Goal: Task Accomplishment & Management: Use online tool/utility

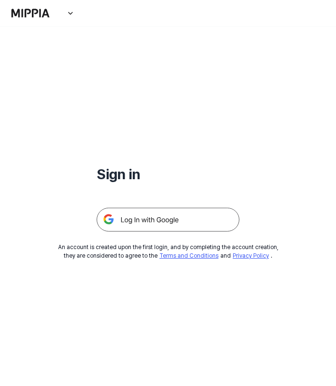
click at [147, 217] on img at bounding box center [168, 220] width 143 height 24
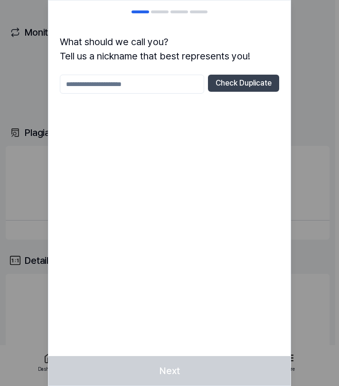
click at [129, 82] on input "text" at bounding box center [132, 84] width 145 height 19
type input "*********"
click at [251, 78] on button "Check Duplicate" at bounding box center [243, 83] width 71 height 17
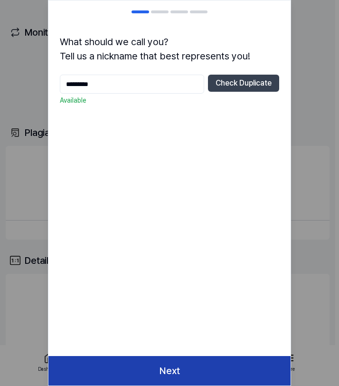
click at [165, 367] on button "Next" at bounding box center [169, 370] width 242 height 29
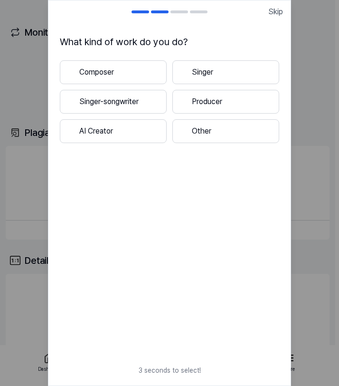
click at [137, 73] on button "Composer" at bounding box center [113, 72] width 107 height 24
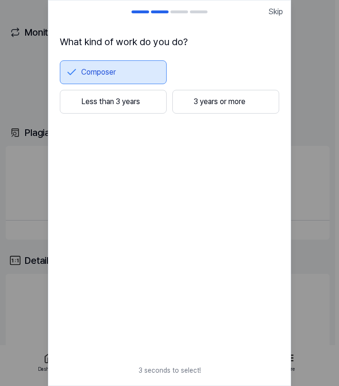
click at [136, 105] on button "Less than 3 years" at bounding box center [113, 102] width 107 height 24
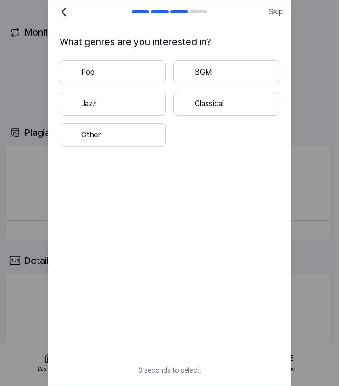
click at [133, 71] on button "Pop" at bounding box center [113, 72] width 106 height 24
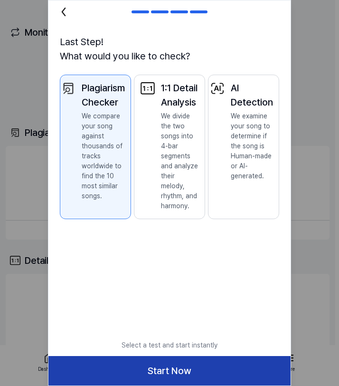
click at [200, 374] on button "Start Now" at bounding box center [169, 370] width 242 height 29
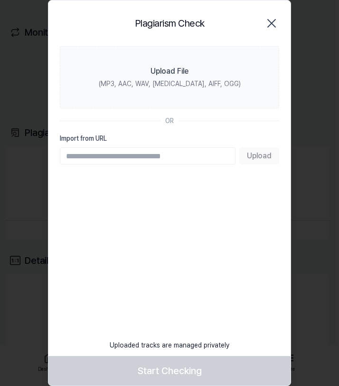
click at [117, 159] on input "Import from URL" at bounding box center [148, 155] width 176 height 17
click at [130, 134] on label "Import from URL" at bounding box center [170, 139] width 220 height 10
click at [130, 147] on input "Import from URL" at bounding box center [148, 155] width 176 height 17
click at [274, 26] on icon "button" at bounding box center [272, 23] width 8 height 8
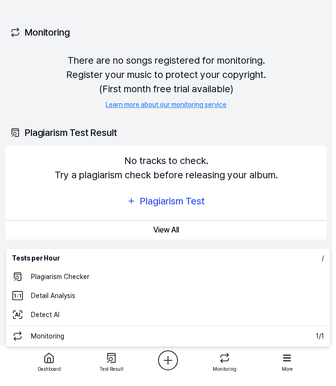
click at [167, 362] on html "Dashboard Pricing Update Contact Granbaret Dashboard Plagiarism Checker Detail …" at bounding box center [168, 193] width 336 height 386
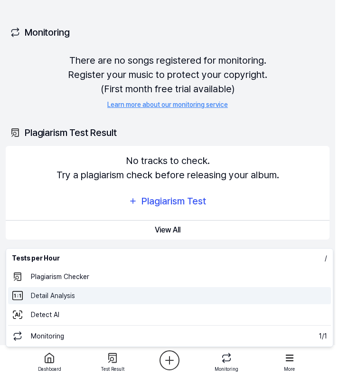
click at [70, 292] on 분석 "Detail Analysis" at bounding box center [169, 295] width 323 height 17
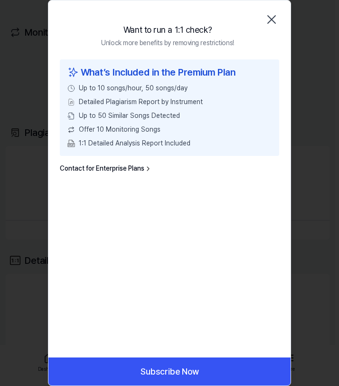
click at [267, 19] on icon "button" at bounding box center [271, 19] width 15 height 15
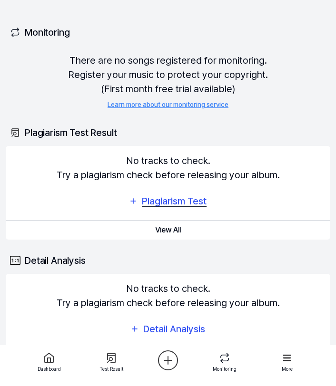
click at [155, 200] on div "Plagiarism Test" at bounding box center [174, 201] width 67 height 15
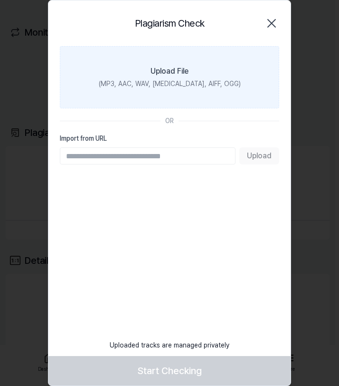
click at [170, 71] on div "Upload File" at bounding box center [170, 71] width 38 height 11
click at [0, 0] on input "Upload File (MP3, AAC, WAV, [MEDICAL_DATA], AIFF, OGG)" at bounding box center [0, 0] width 0 height 0
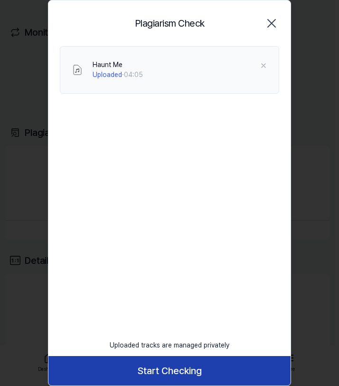
click at [107, 372] on button "Start Checking" at bounding box center [169, 370] width 242 height 29
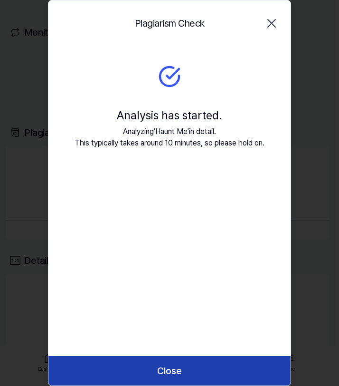
click at [179, 367] on button "Close" at bounding box center [169, 370] width 242 height 29
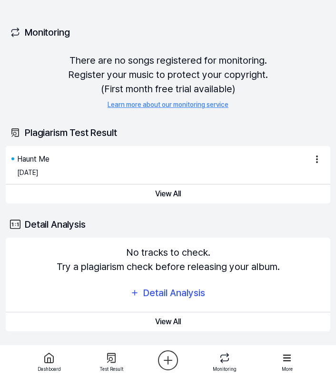
click at [303, 86] on div "There are no songs registered for monitoring. Register your music to protect yo…" at bounding box center [168, 81] width 324 height 57
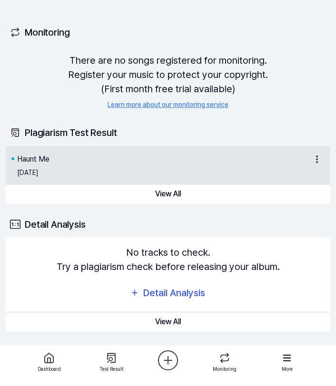
click at [108, 163] on div "Haunt Me" at bounding box center [162, 159] width 290 height 11
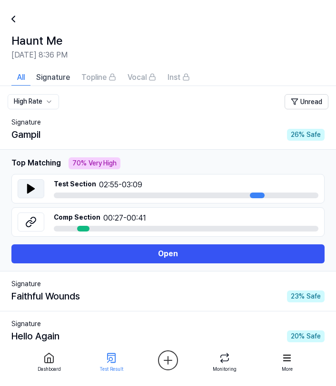
click at [30, 189] on icon at bounding box center [31, 188] width 7 height 9
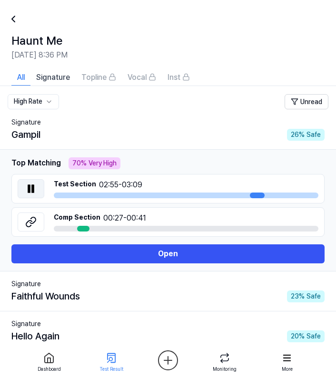
click at [30, 189] on icon at bounding box center [29, 189] width 2 height 8
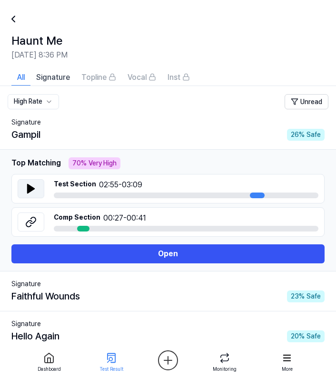
click at [90, 165] on div "70 % Very High" at bounding box center [94, 163] width 52 height 12
click at [24, 127] on div "Gampil" at bounding box center [25, 134] width 29 height 14
click at [24, 129] on div "Gampil" at bounding box center [25, 134] width 29 height 14
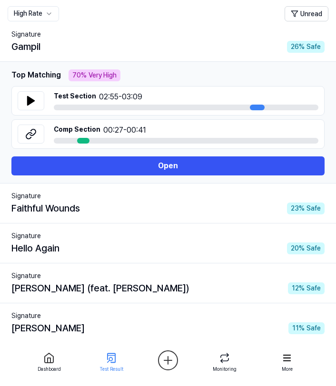
scroll to position [101, 0]
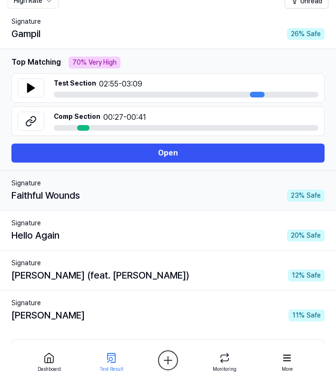
click at [166, 185] on div "Signature" at bounding box center [167, 183] width 313 height 10
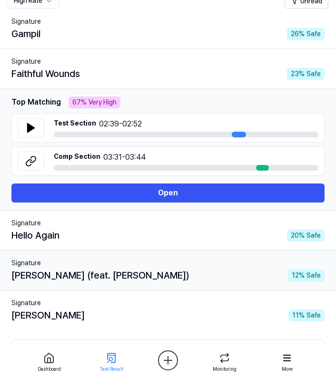
scroll to position [90, 0]
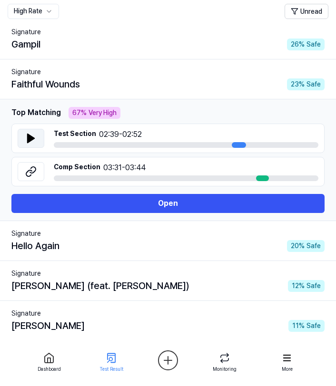
click at [31, 145] on button at bounding box center [31, 138] width 27 height 19
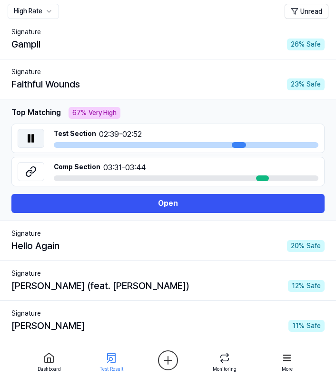
click at [32, 140] on icon at bounding box center [33, 139] width 2 height 8
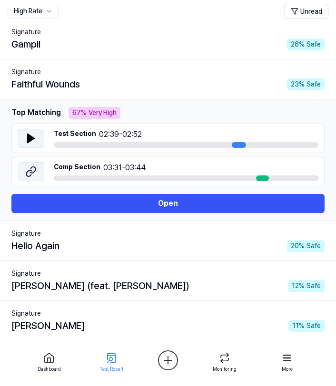
click at [31, 173] on icon at bounding box center [33, 170] width 6 height 6
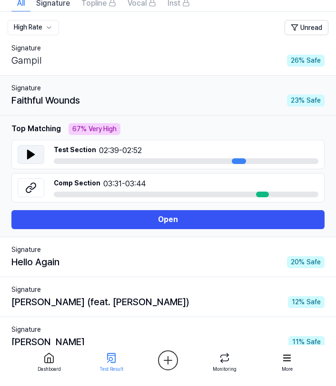
click at [152, 104] on div "Faithful Wounds 23 % Safe" at bounding box center [167, 100] width 313 height 14
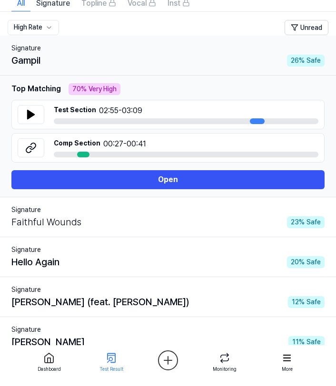
click at [119, 63] on div "Gampil 26 % Safe" at bounding box center [167, 60] width 313 height 14
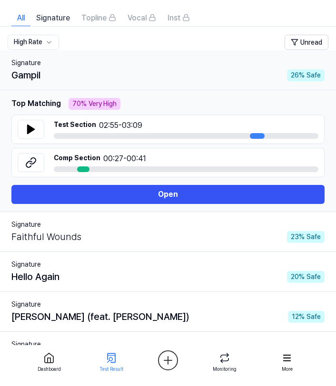
scroll to position [52, 0]
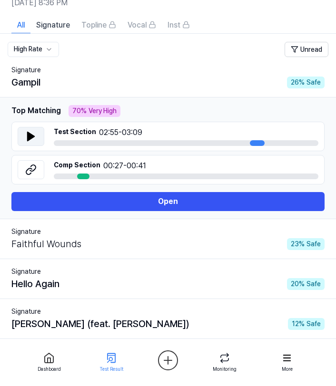
click at [33, 130] on button at bounding box center [31, 136] width 27 height 19
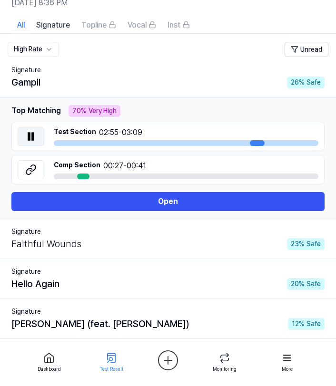
click at [33, 130] on button at bounding box center [31, 136] width 27 height 19
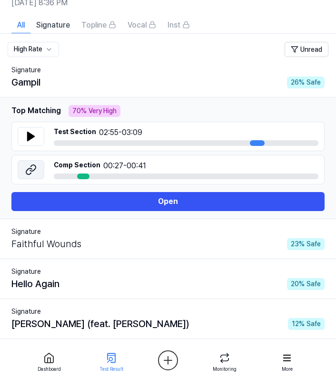
click at [33, 173] on icon at bounding box center [30, 169] width 11 height 11
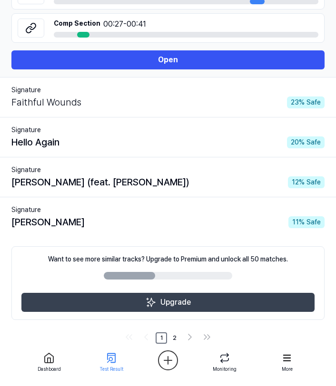
scroll to position [207, 0]
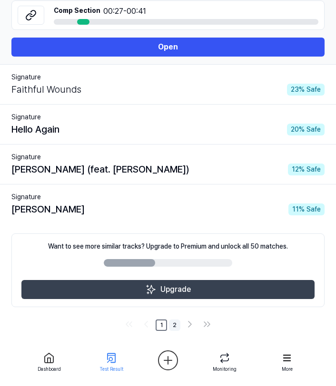
click at [174, 325] on link "2" at bounding box center [174, 325] width 11 height 11
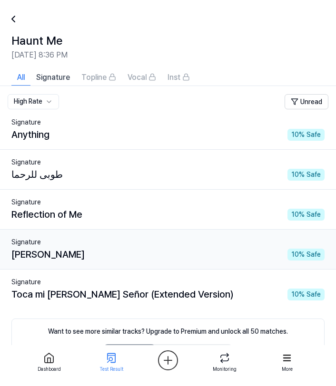
scroll to position [85, 0]
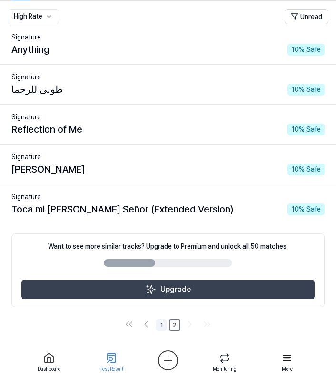
click at [157, 321] on link "1" at bounding box center [160, 325] width 11 height 11
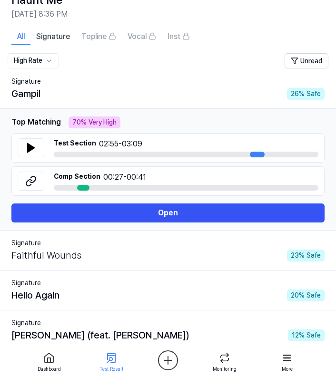
scroll to position [1, 0]
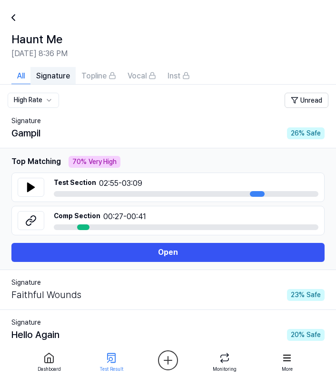
click at [57, 77] on span "Signature" at bounding box center [53, 75] width 34 height 11
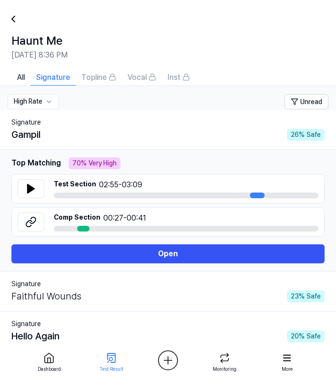
click at [50, 104] on html "Dashboard Pricing Update Contact 1 Granbaret Dashboard Plagiarism Checker Detai…" at bounding box center [168, 193] width 336 height 386
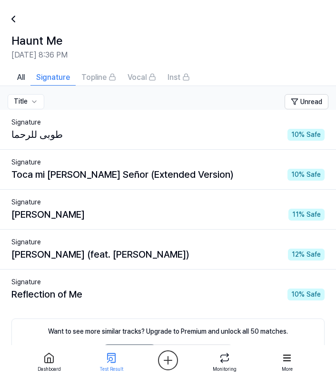
click at [40, 104] on html "Dashboard Pricing Update Contact 1 Granbaret Dashboard Plagiarism Checker Detai…" at bounding box center [168, 193] width 336 height 386
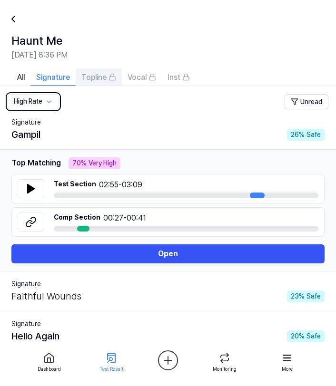
click at [99, 77] on span "Topline" at bounding box center [93, 77] width 25 height 11
click at [147, 77] on div "Vocal" at bounding box center [141, 77] width 29 height 12
click at [36, 195] on button at bounding box center [31, 188] width 27 height 19
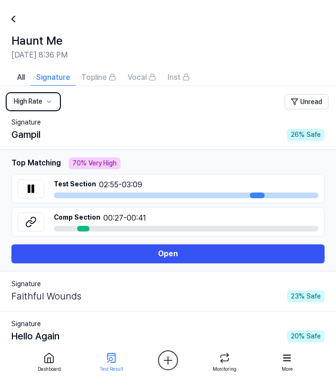
drag, startPoint x: 60, startPoint y: 195, endPoint x: 51, endPoint y: 195, distance: 8.6
click at [52, 195] on div "Test Section 02:55 - 03:09" at bounding box center [167, 188] width 313 height 29
click at [23, 181] on button at bounding box center [31, 188] width 27 height 19
